Goal: Task Accomplishment & Management: Complete application form

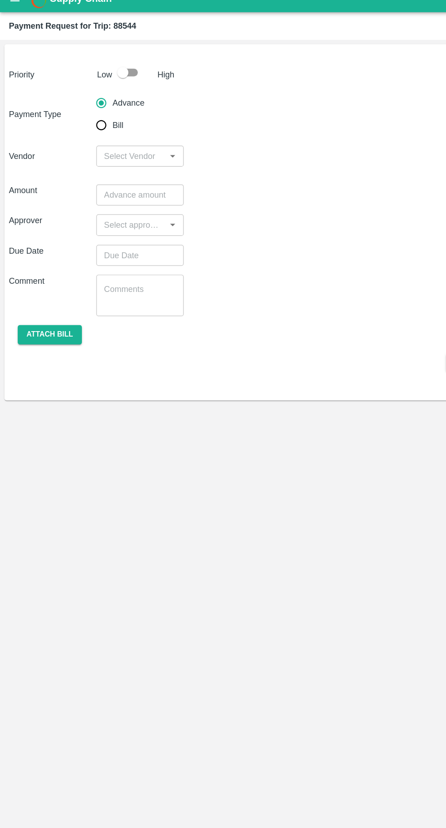
click at [100, 142] on input "input" at bounding box center [107, 141] width 51 height 12
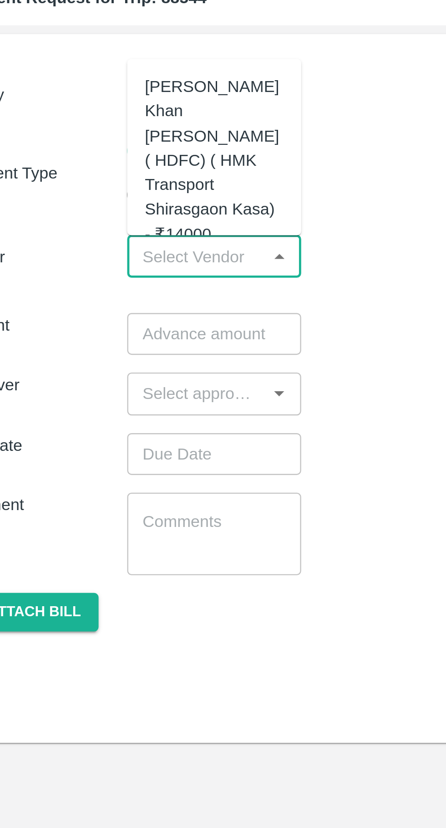
click at [99, 99] on div "[PERSON_NAME] Khan [PERSON_NAME] ( HDFC) ( HMK Transport Shirasgaon Kasa) - ₹14…" at bounding box center [115, 101] width 57 height 71
type input "[PERSON_NAME] Khan [PERSON_NAME] ( HDFC) ( HMK Transport Shirasgaon Kasa) - ₹14…"
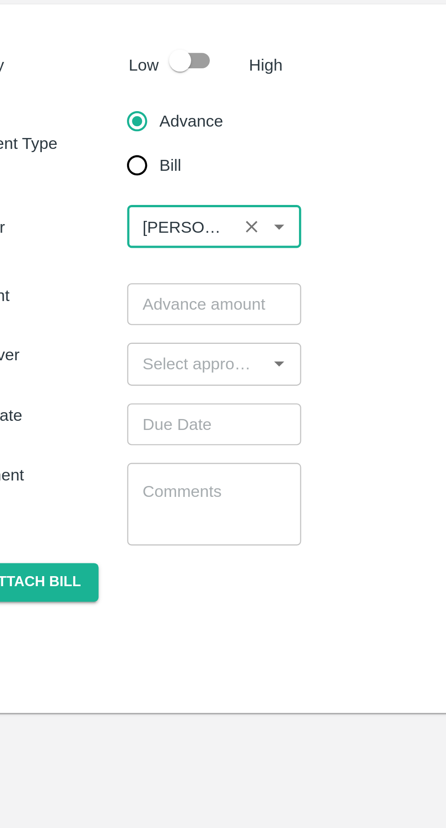
click at [101, 74] on input "checkbox" at bounding box center [101, 72] width 52 height 17
checkbox input "true"
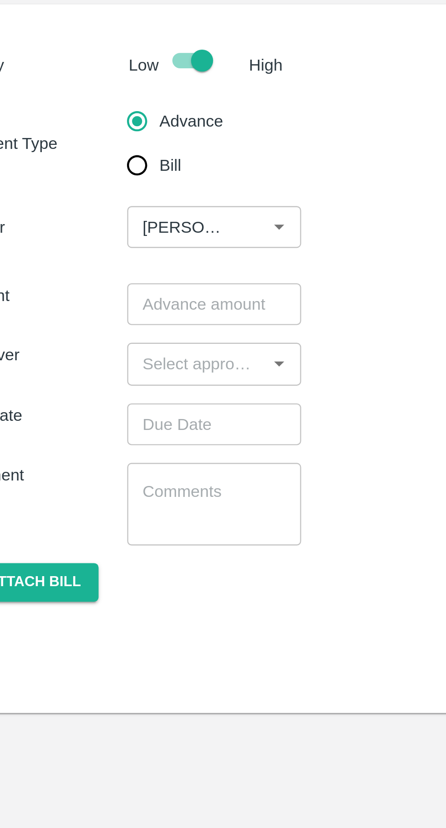
click at [79, 116] on input "Bill" at bounding box center [83, 116] width 18 height 18
radio input "true"
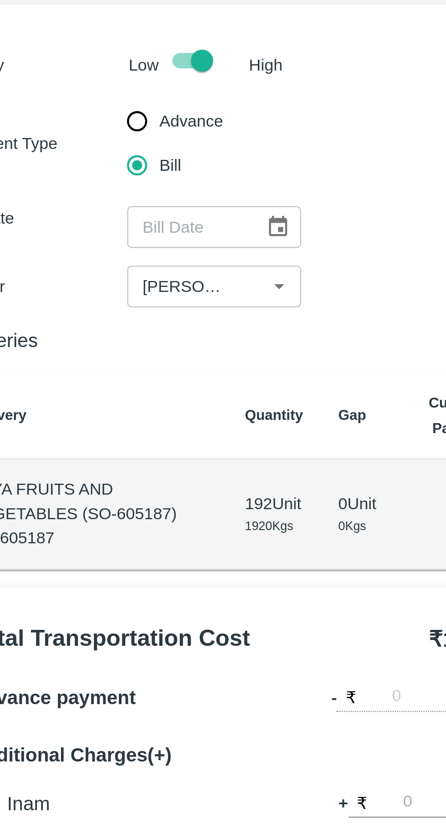
click at [143, 148] on button "Choose date" at bounding box center [141, 141] width 17 height 17
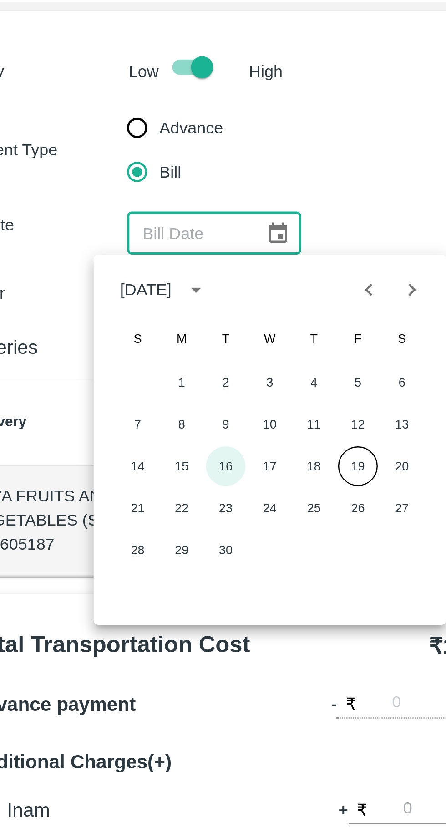
click at [123, 239] on button "16" at bounding box center [120, 237] width 16 height 16
type input "[DATE]"
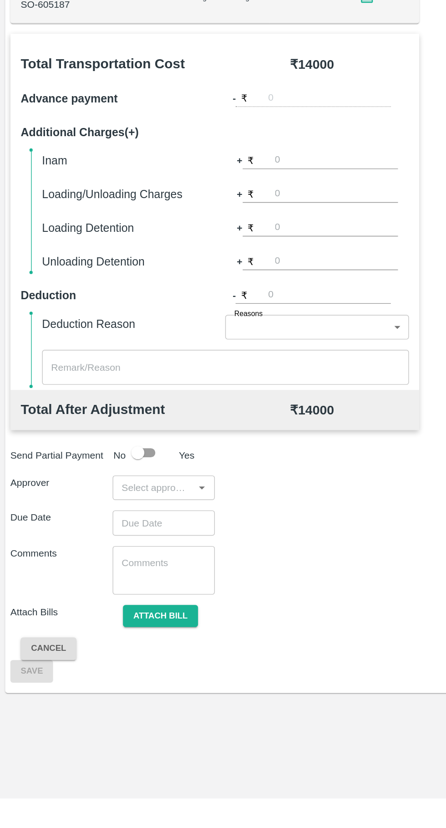
click at [118, 609] on input "input" at bounding box center [107, 610] width 51 height 12
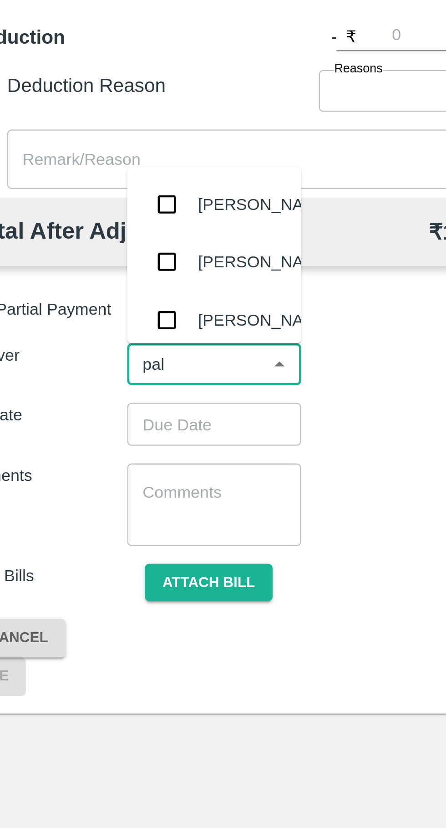
type input "palw"
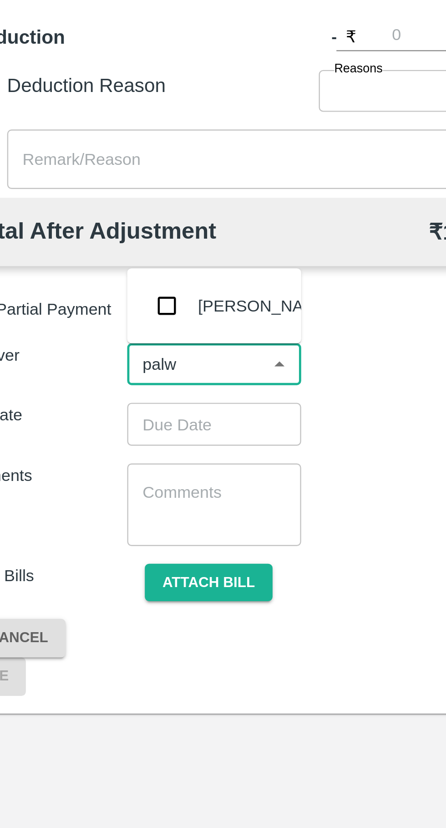
click at [100, 584] on input "checkbox" at bounding box center [96, 585] width 18 height 18
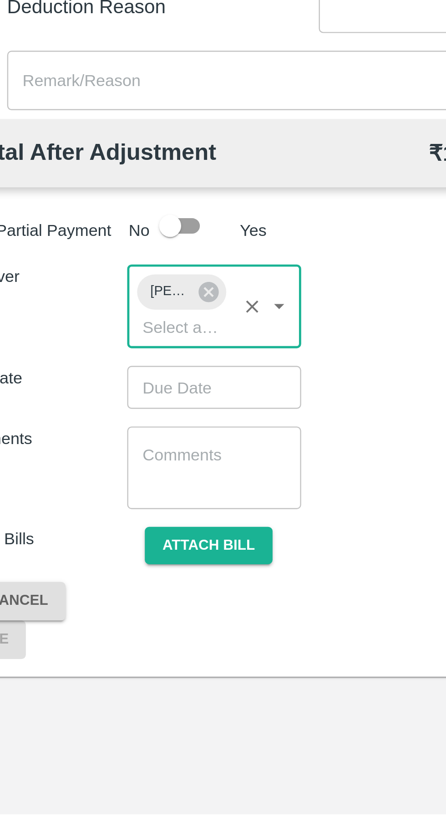
click at [94, 653] on input "Choose date" at bounding box center [112, 651] width 66 height 17
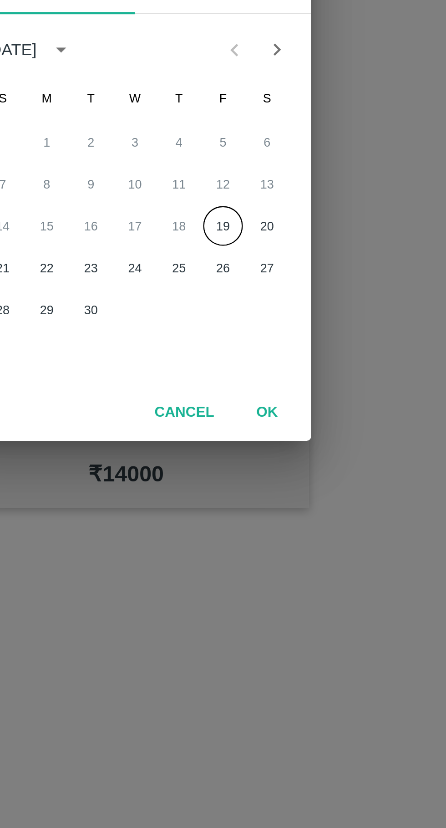
click at [253, 455] on button "19" at bounding box center [259, 452] width 16 height 16
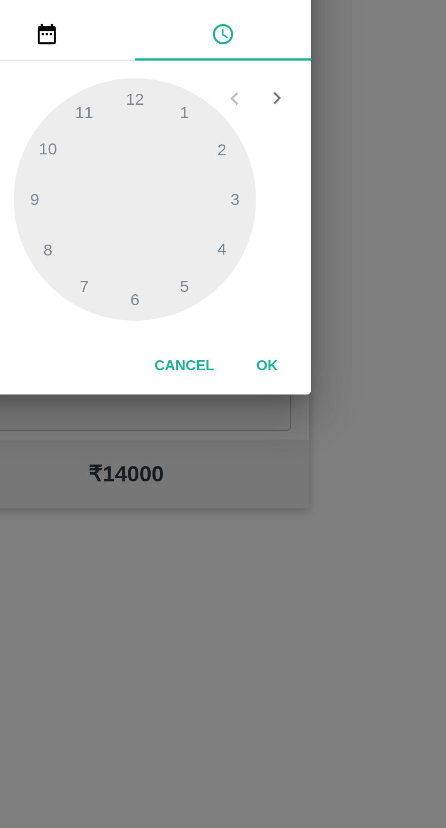
click at [225, 480] on div at bounding box center [223, 441] width 100 height 100
click at [227, 483] on div at bounding box center [223, 441] width 100 height 100
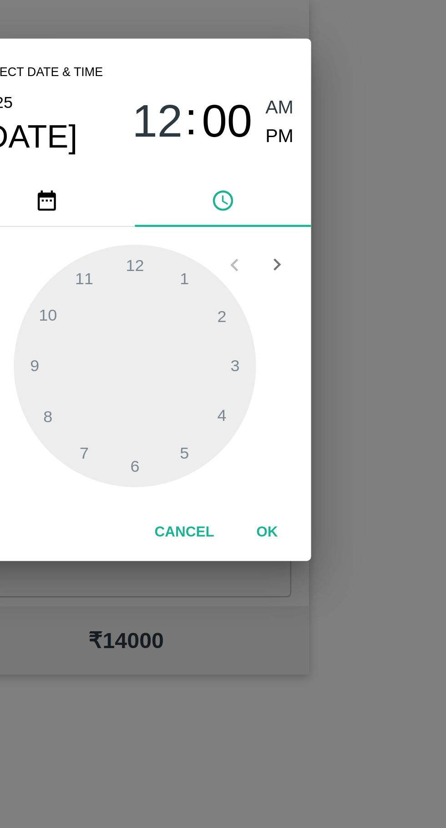
click at [277, 350] on span "PM" at bounding box center [283, 347] width 12 height 12
click at [282, 349] on span "PM" at bounding box center [283, 347] width 12 height 12
click at [220, 487] on div at bounding box center [223, 441] width 100 height 100
click at [214, 485] on div at bounding box center [223, 441] width 100 height 100
click at [214, 487] on div at bounding box center [223, 441] width 100 height 100
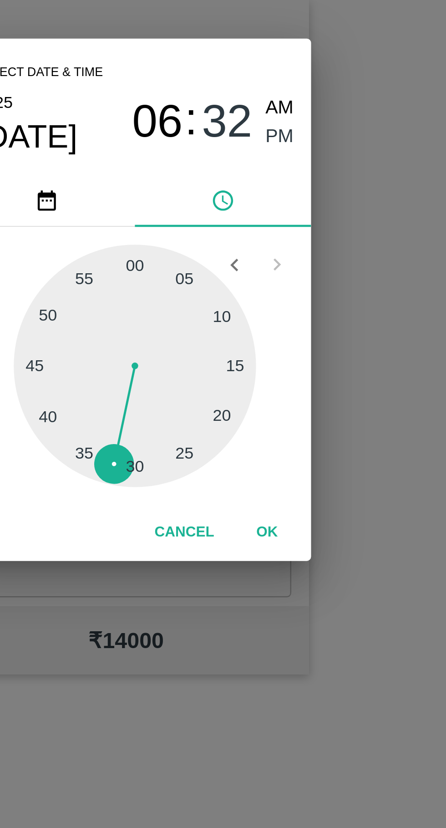
type input "[DATE] 06:32 PM"
click at [284, 512] on button "OK" at bounding box center [277, 510] width 29 height 16
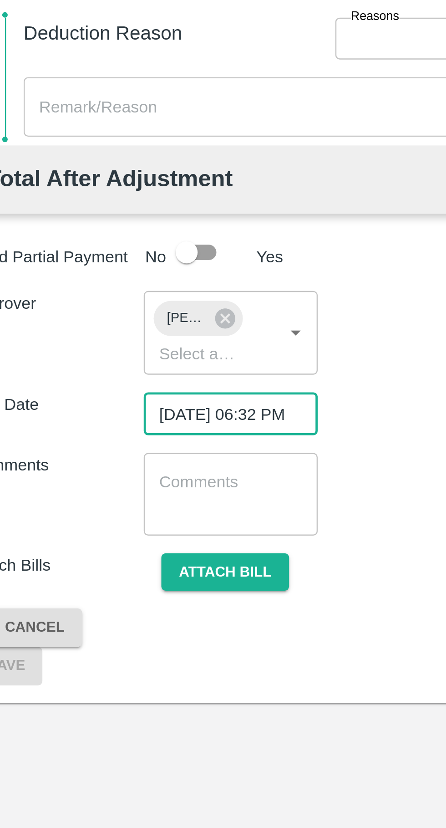
scroll to position [0, 7]
click at [120, 723] on button "Attach bill" at bounding box center [113, 717] width 53 height 16
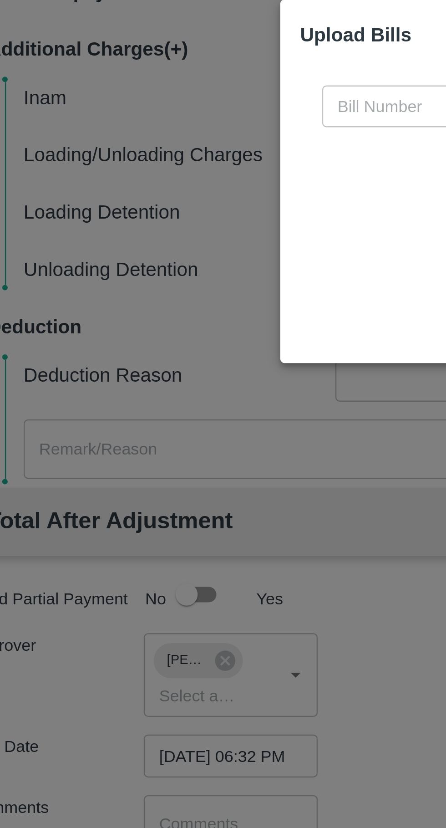
scroll to position [0, 0]
click at [167, 385] on input "text" at bounding box center [202, 382] width 99 height 17
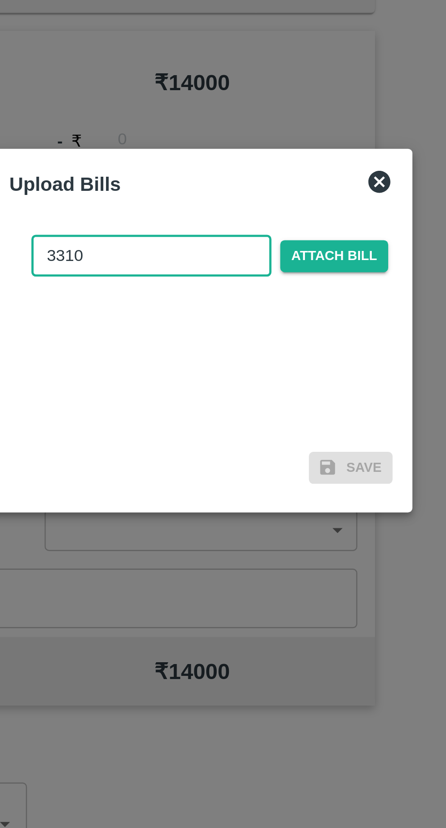
type input "3310"
click at [284, 383] on span "Attach bill" at bounding box center [278, 383] width 45 height 13
click at [0, 0] on input "Attach bill" at bounding box center [0, 0] width 0 height 0
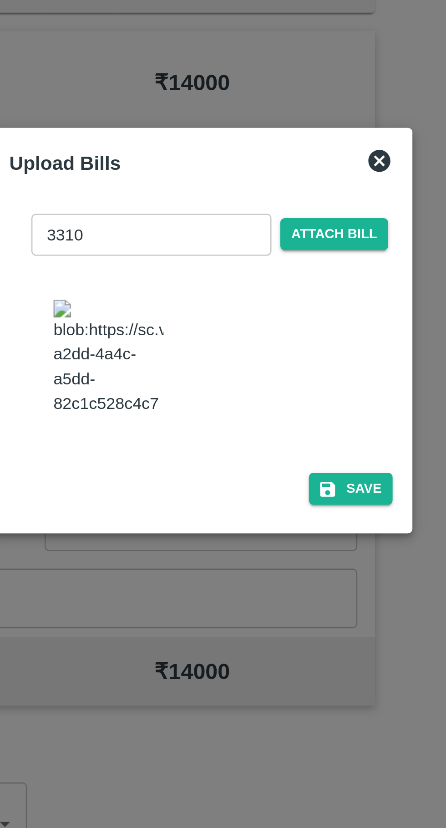
click at [292, 486] on button "Save" at bounding box center [285, 479] width 35 height 13
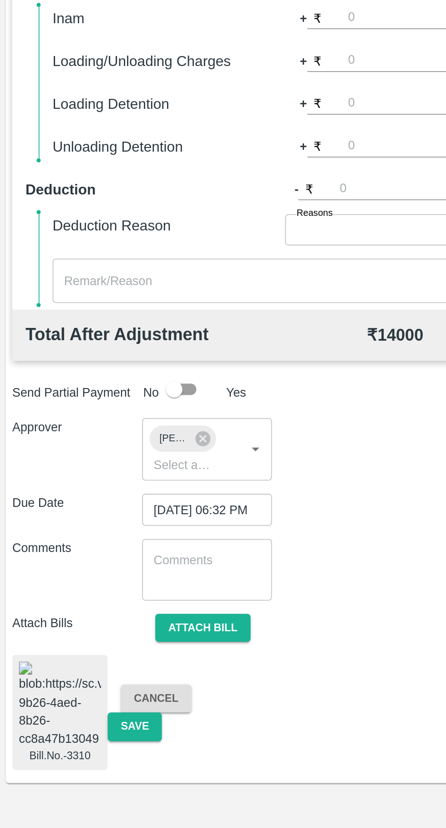
click at [79, 780] on button "Save" at bounding box center [75, 772] width 30 height 16
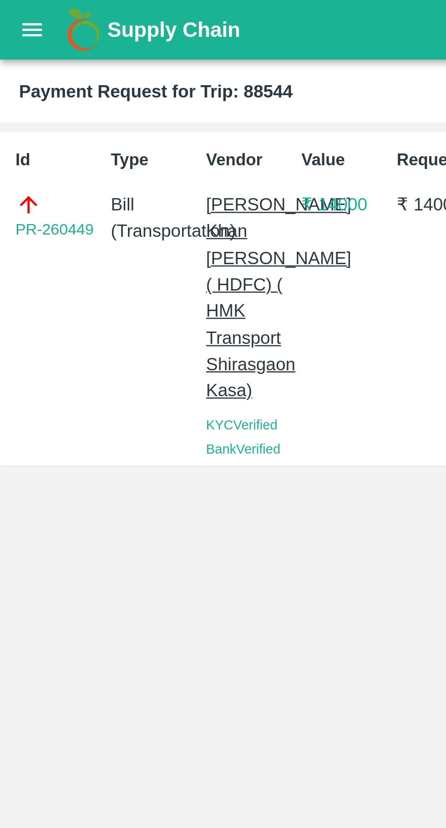
click at [15, 7] on icon "open drawer" at bounding box center [12, 11] width 10 height 10
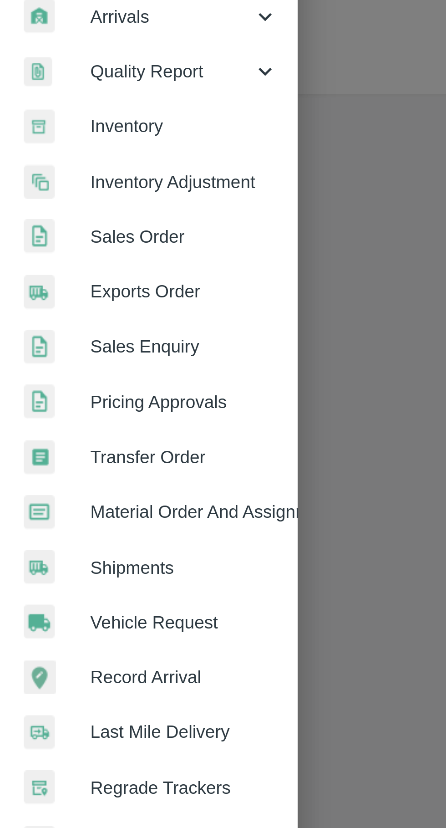
click at [84, 465] on span "Payments" at bounding box center [66, 465] width 62 height 10
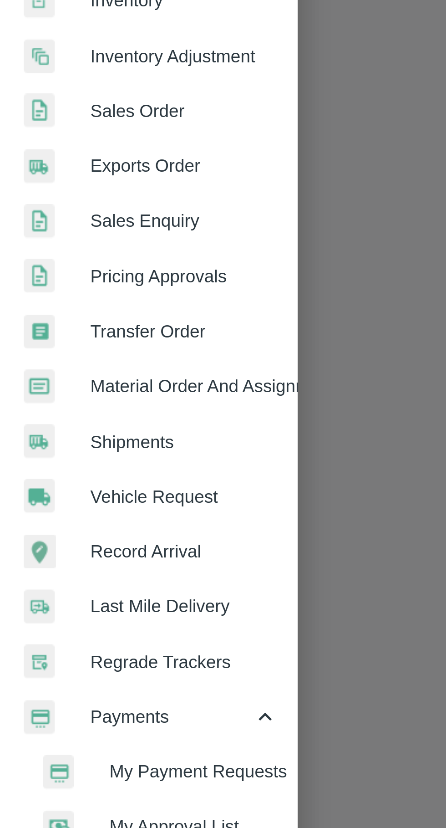
click at [92, 485] on span "My Payment Requests" at bounding box center [74, 486] width 65 height 10
